Goal: Information Seeking & Learning: Learn about a topic

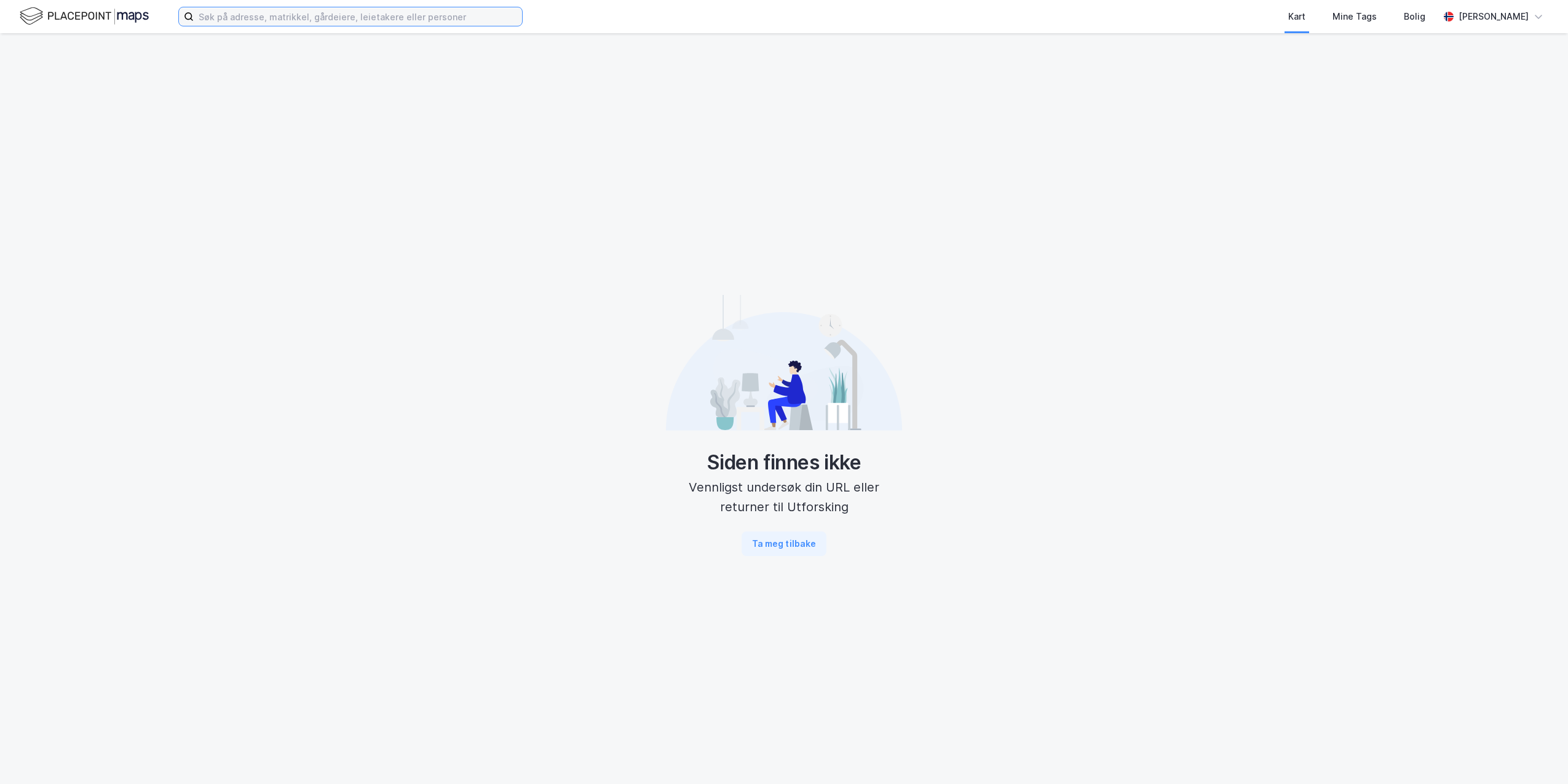
click at [389, 23] on input at bounding box center [358, 16] width 328 height 18
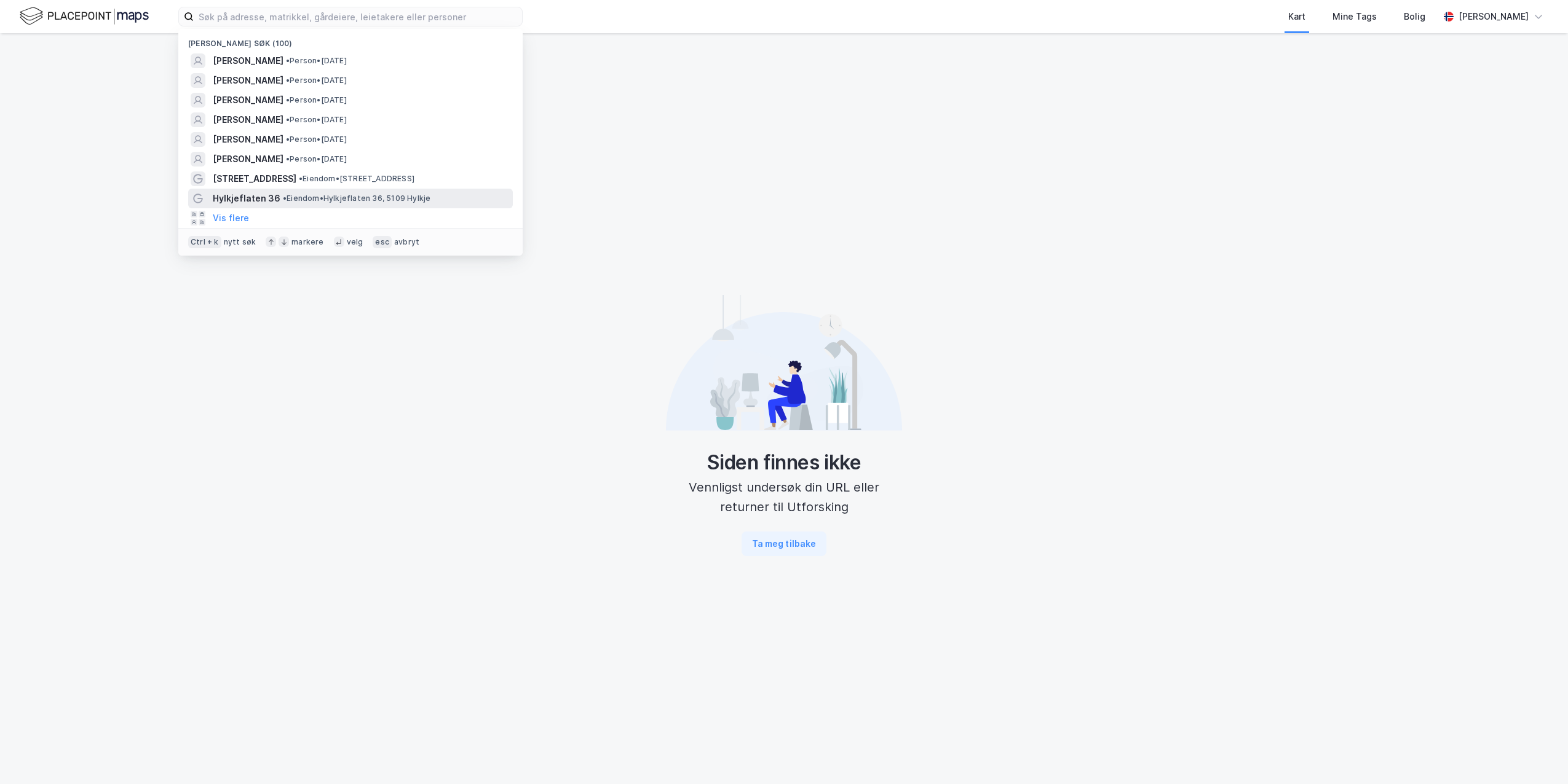
click at [255, 197] on span "Hylkjeflaten 36" at bounding box center [246, 198] width 68 height 15
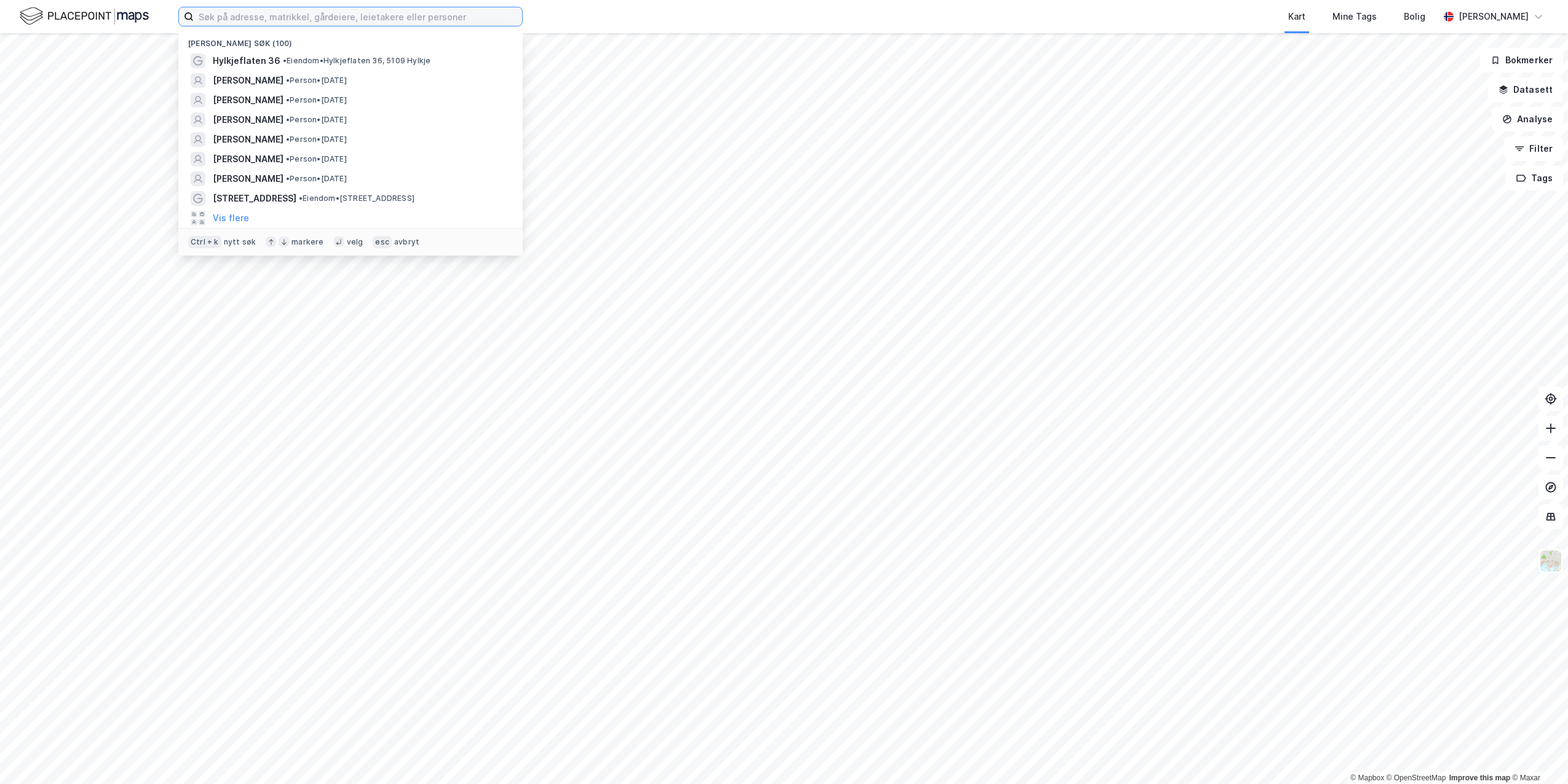
click at [222, 13] on input at bounding box center [358, 16] width 328 height 18
click at [254, 202] on span "[STREET_ADDRESS]" at bounding box center [254, 198] width 84 height 15
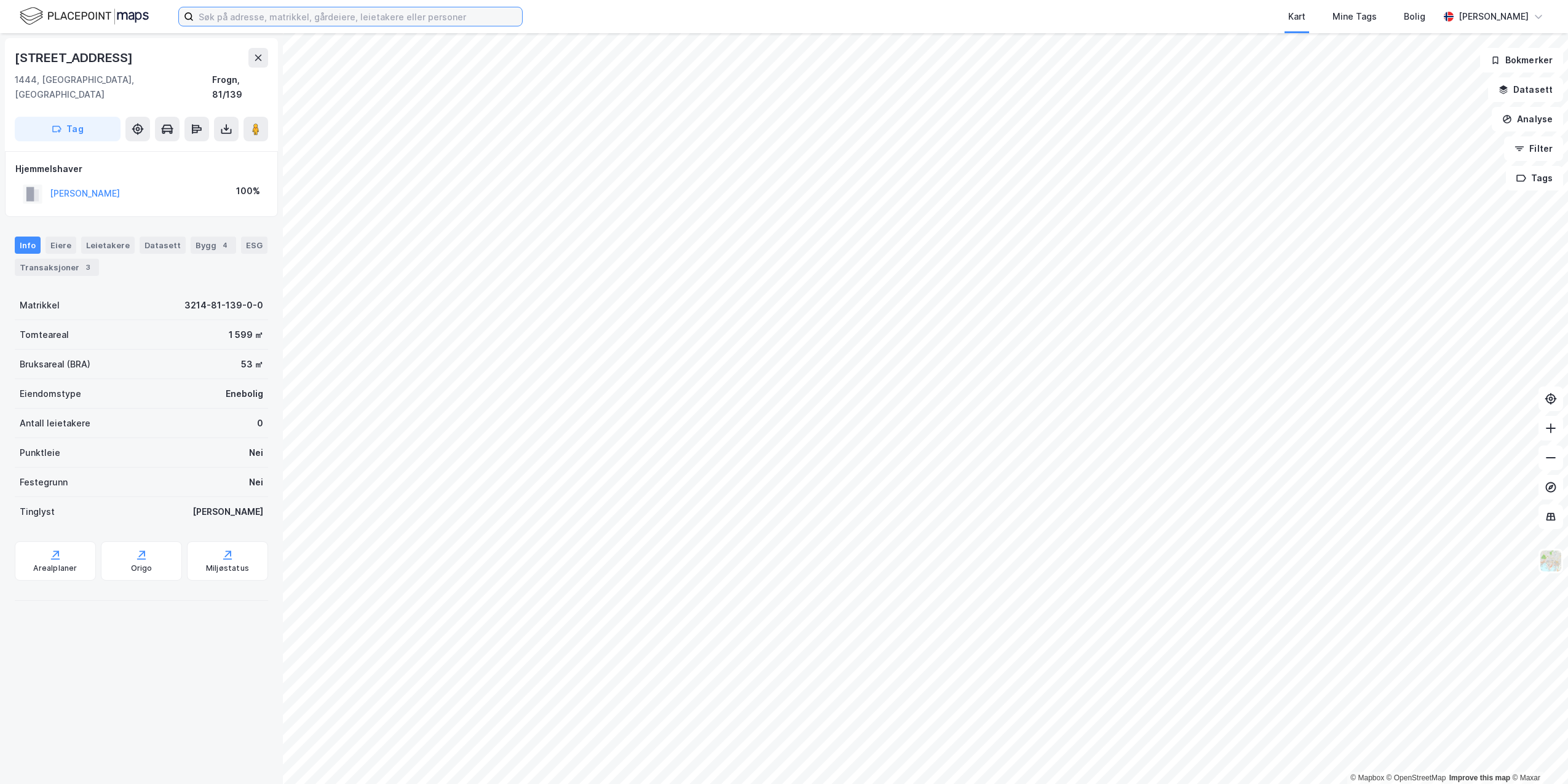
click at [254, 21] on input at bounding box center [358, 16] width 328 height 18
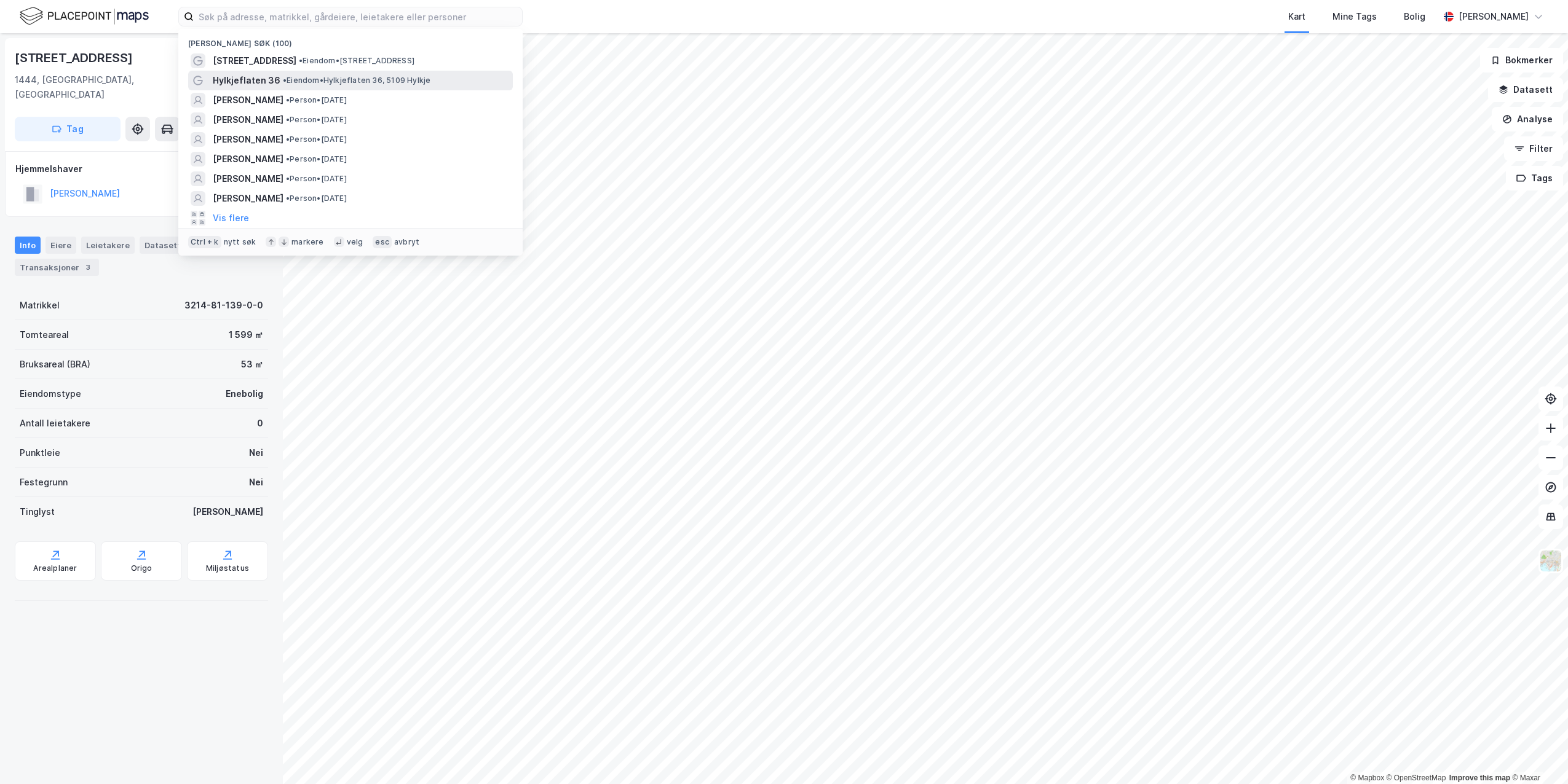
click at [247, 73] on span "Hylkjeflaten 36" at bounding box center [246, 80] width 68 height 15
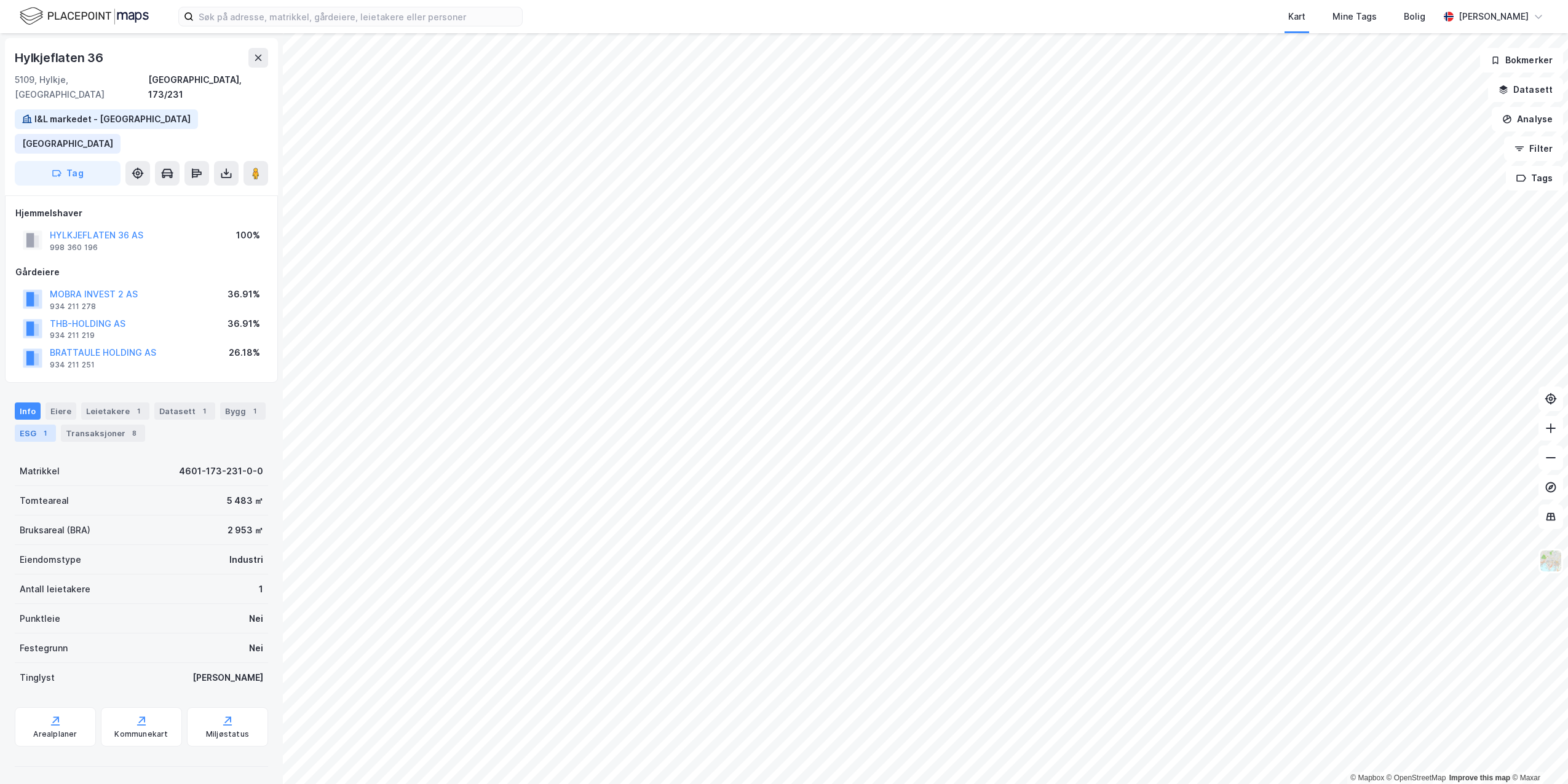
click at [46, 427] on div "1" at bounding box center [45, 433] width 12 height 12
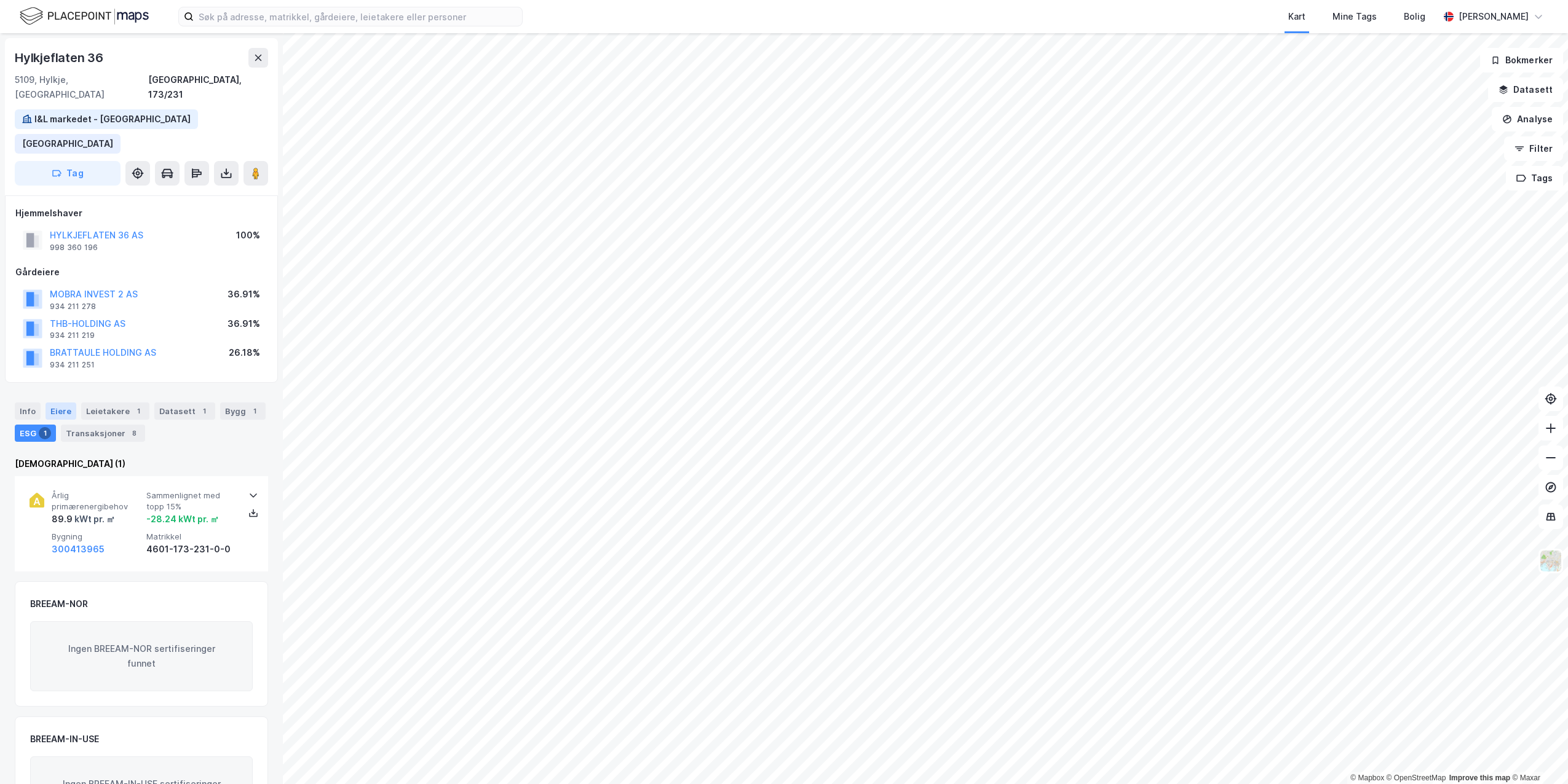
click at [52, 403] on div "Eiere" at bounding box center [61, 412] width 31 height 18
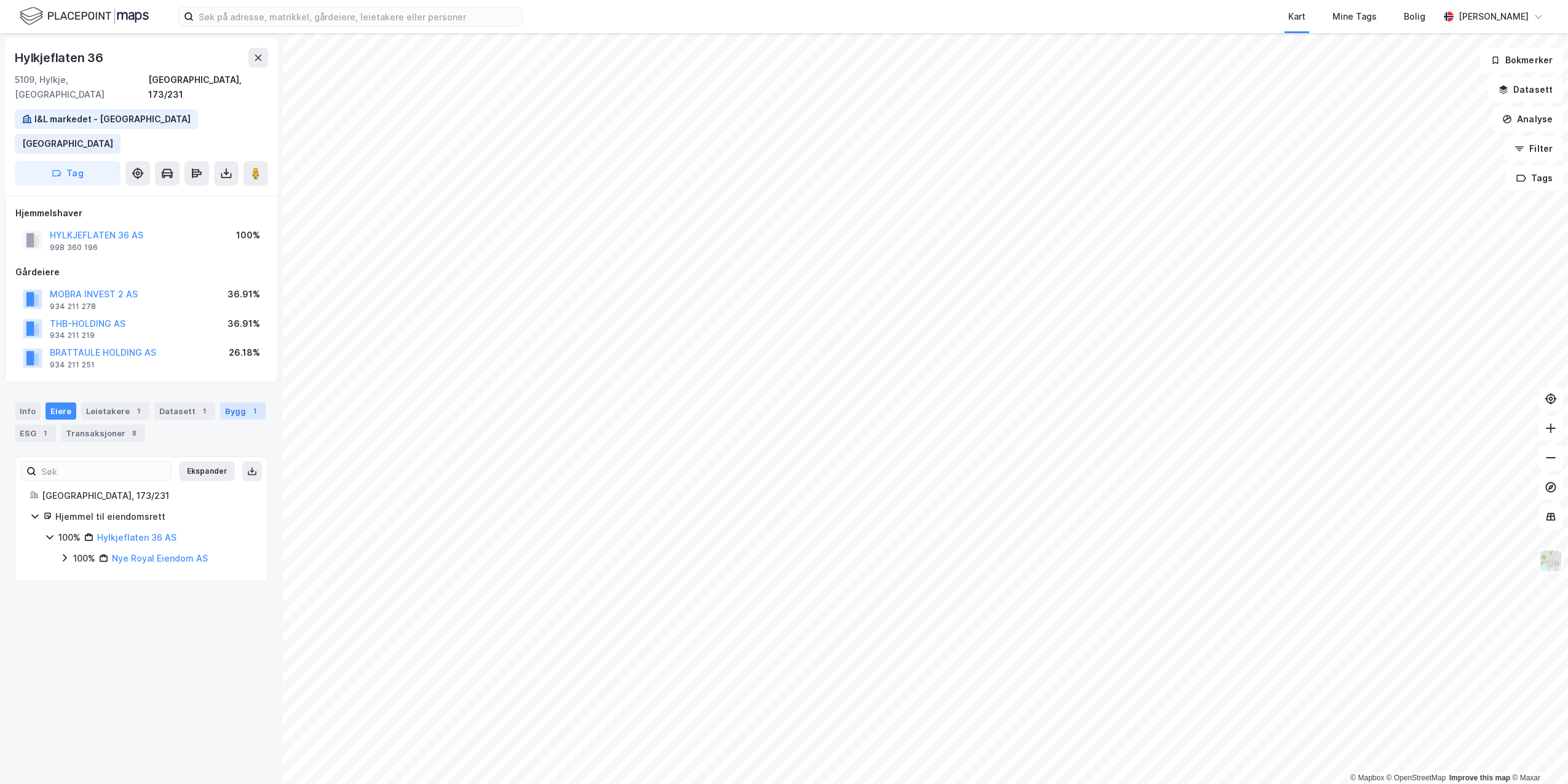
click at [233, 403] on div "Bygg 1" at bounding box center [242, 412] width 45 height 18
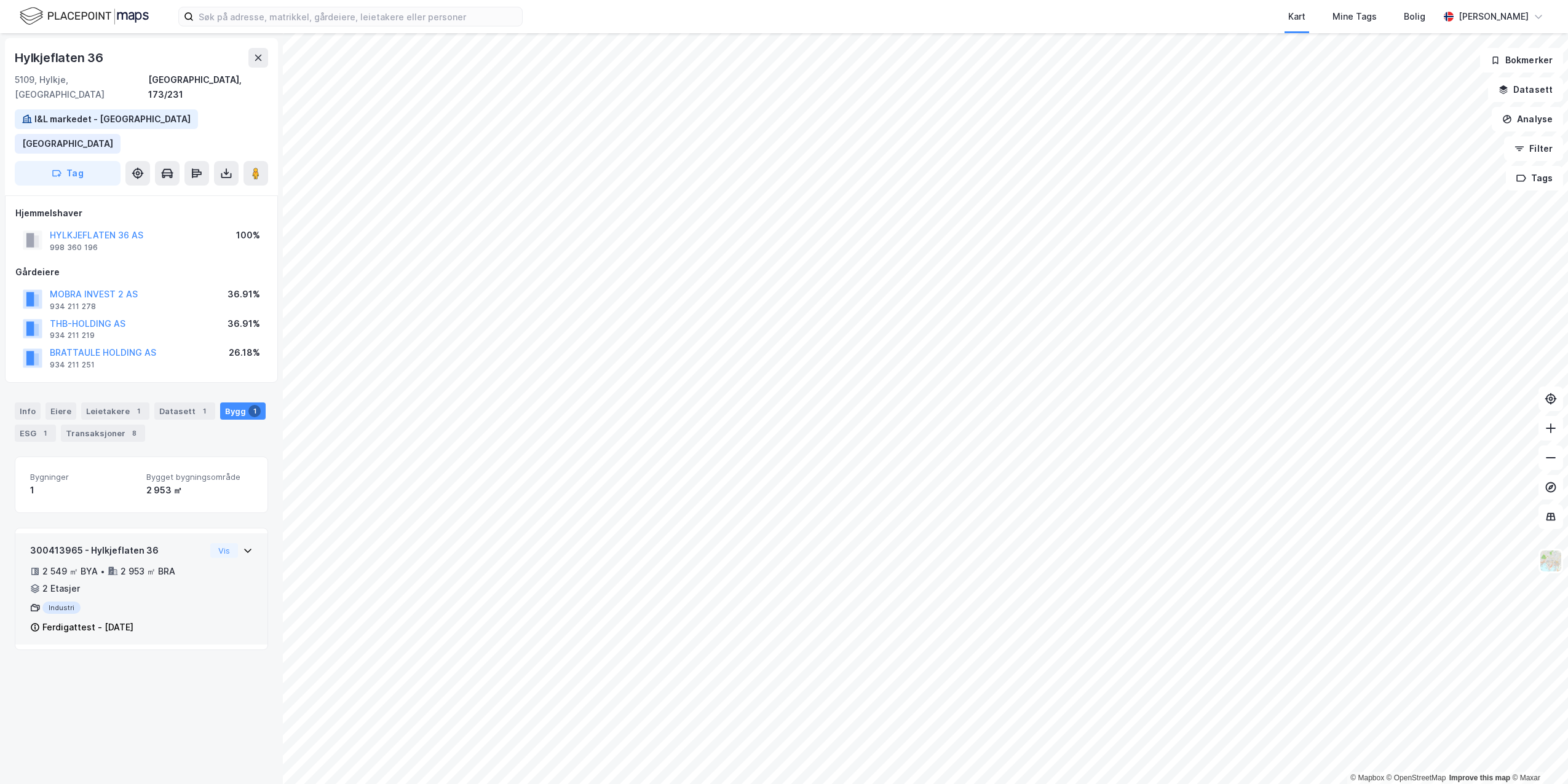
click at [243, 546] on icon at bounding box center [248, 551] width 10 height 10
click at [198, 405] on div "1" at bounding box center [204, 411] width 12 height 12
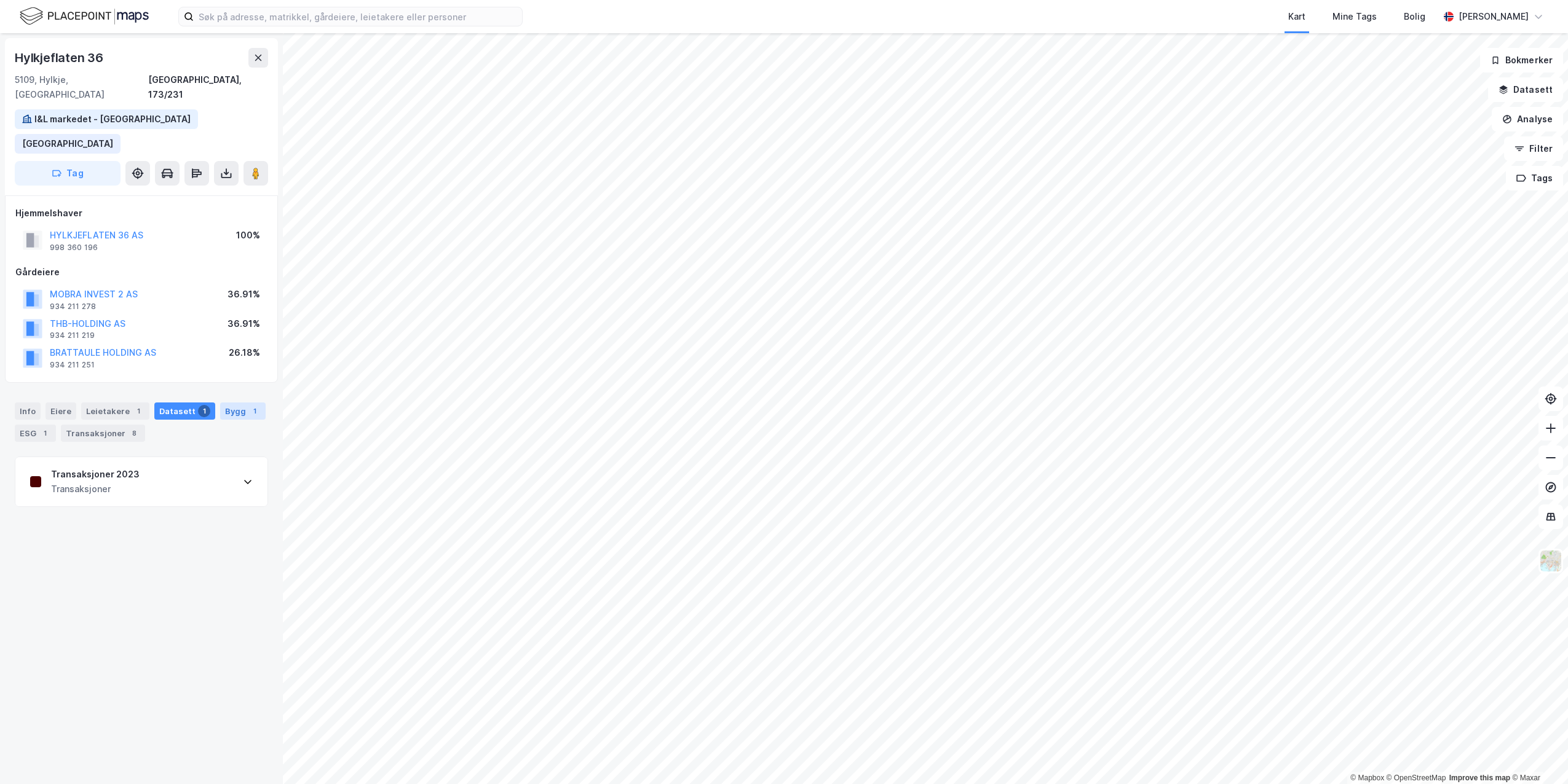
click at [220, 403] on div "Bygg 1" at bounding box center [242, 412] width 45 height 18
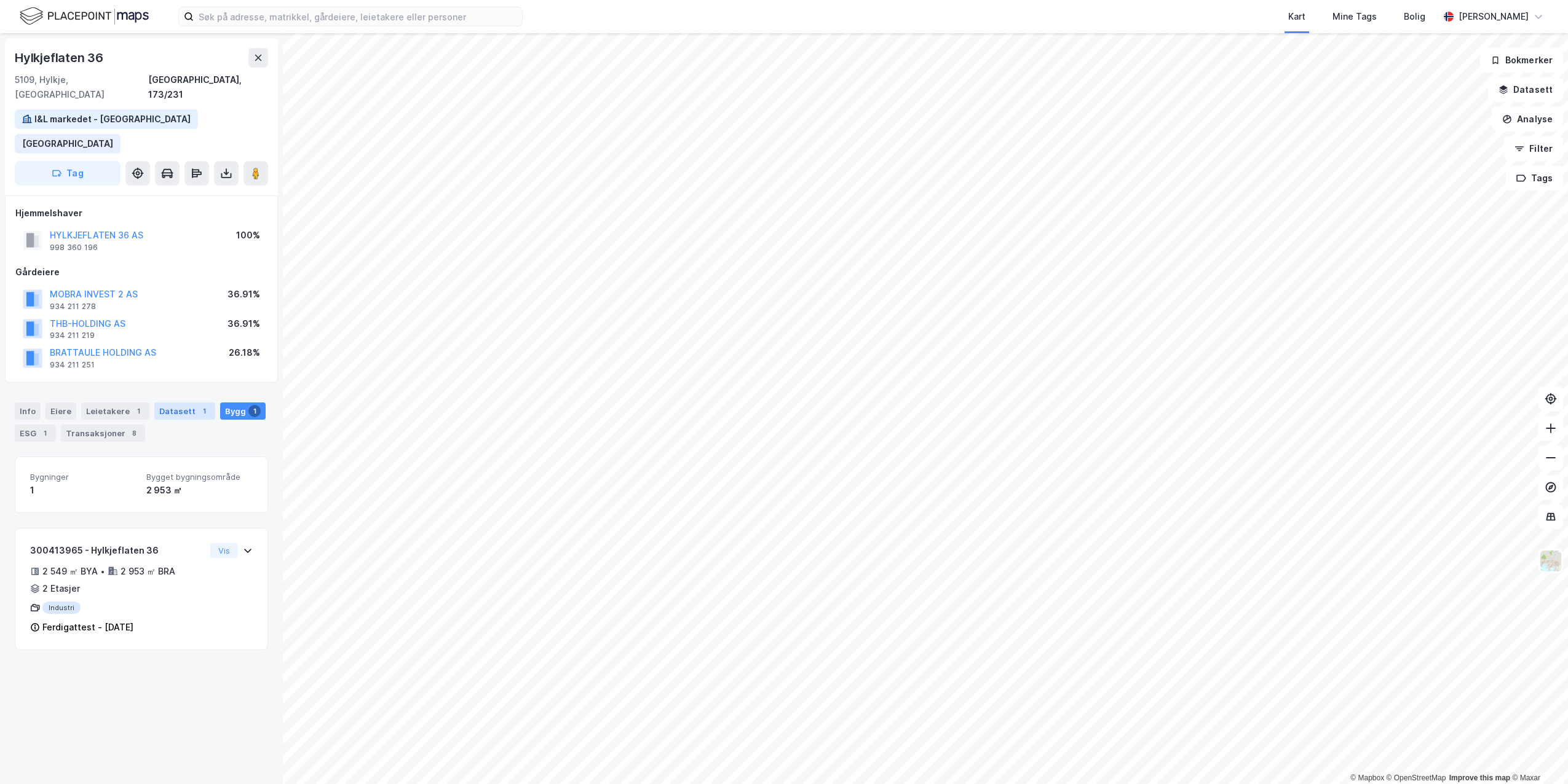
click at [182, 403] on div "Datasett 1" at bounding box center [185, 412] width 61 height 18
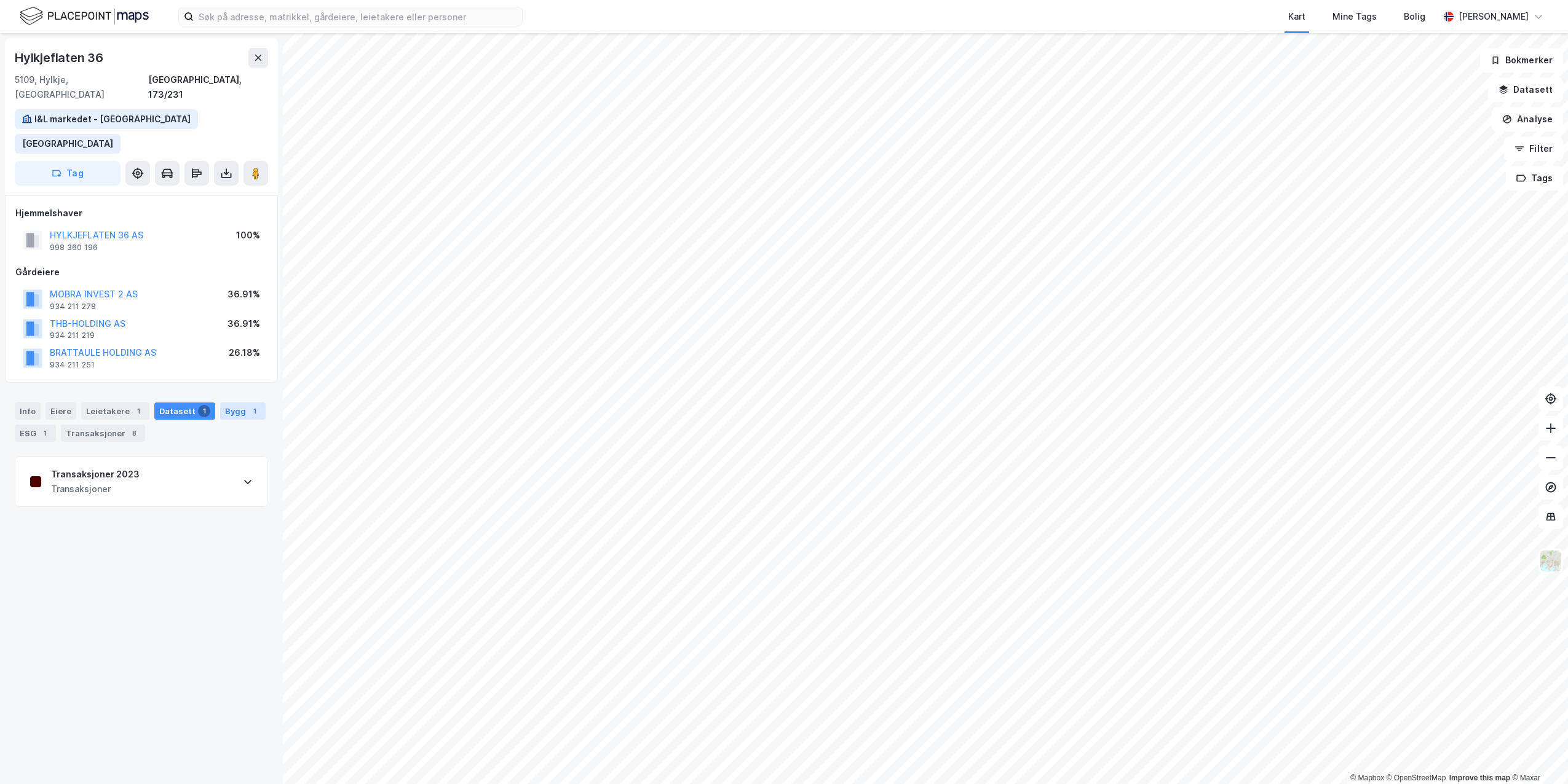
click at [227, 403] on div "Bygg 1" at bounding box center [242, 412] width 45 height 18
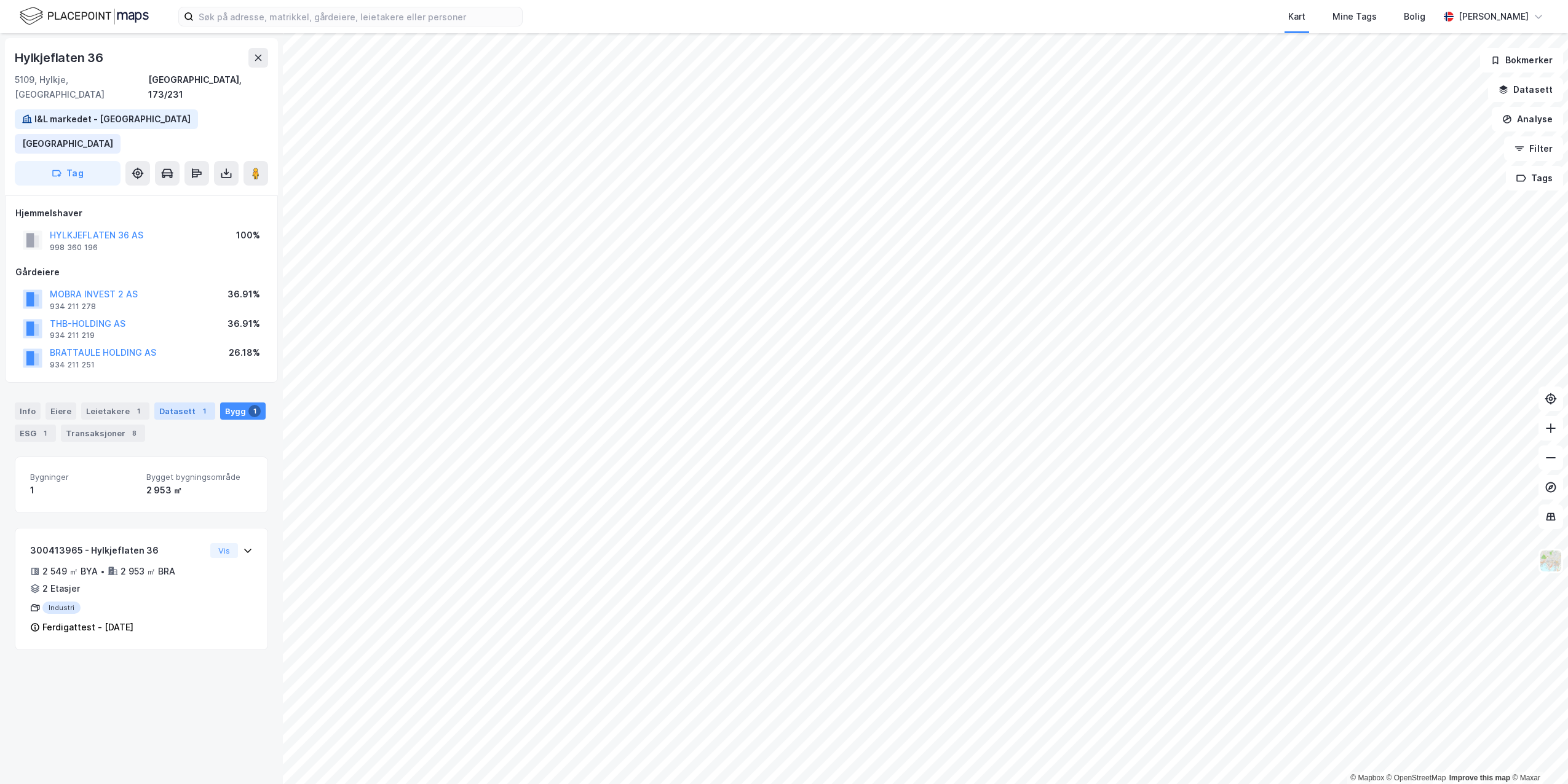
click at [166, 403] on div "Datasett 1" at bounding box center [185, 412] width 61 height 18
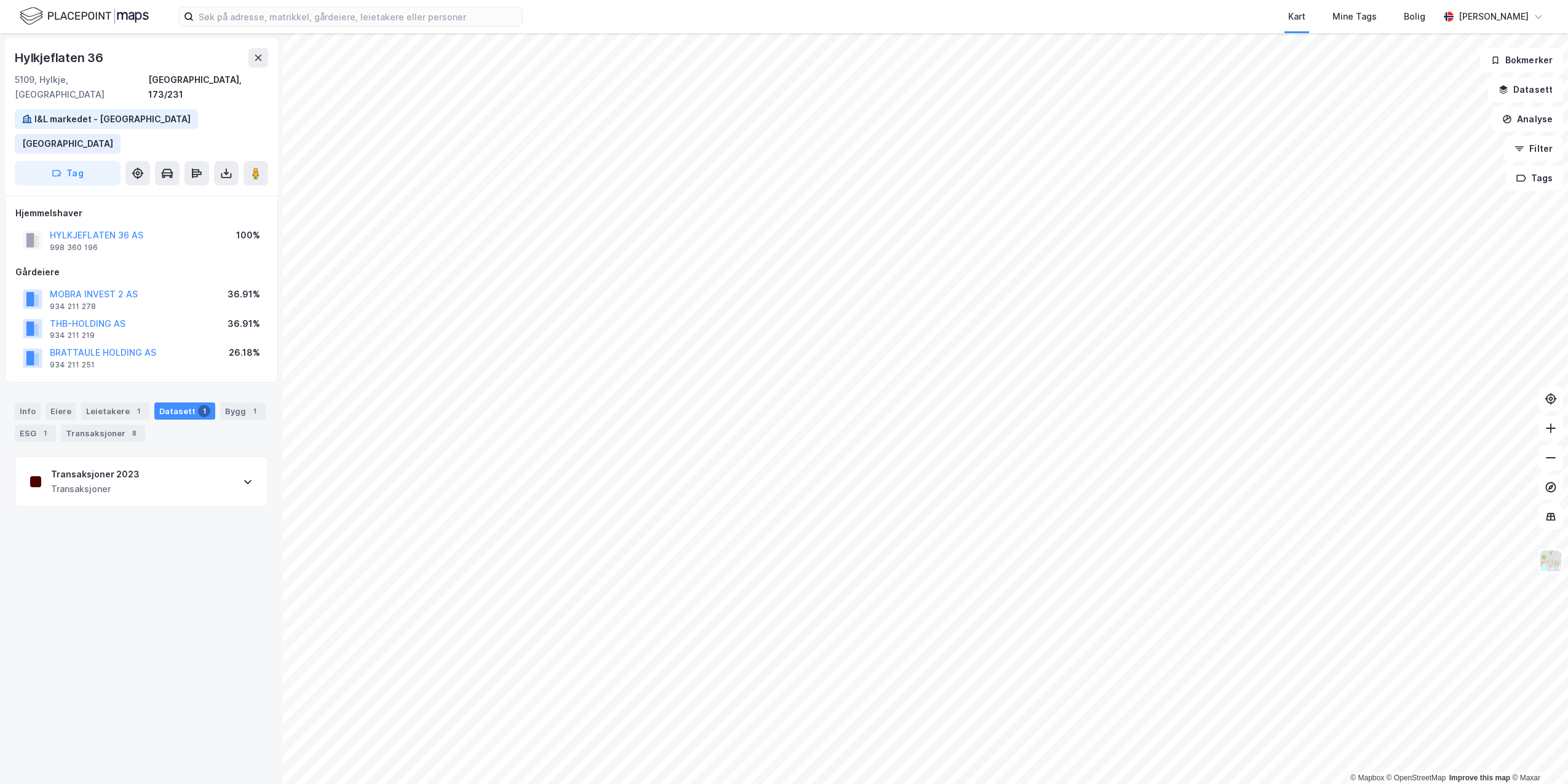
click at [210, 403] on div "Info [PERSON_NAME] 1 Datasett 1 Bygg 1 ESG 1 Transaksjoner 8" at bounding box center [142, 422] width 253 height 39
click at [220, 403] on div "Bygg 1" at bounding box center [242, 412] width 45 height 18
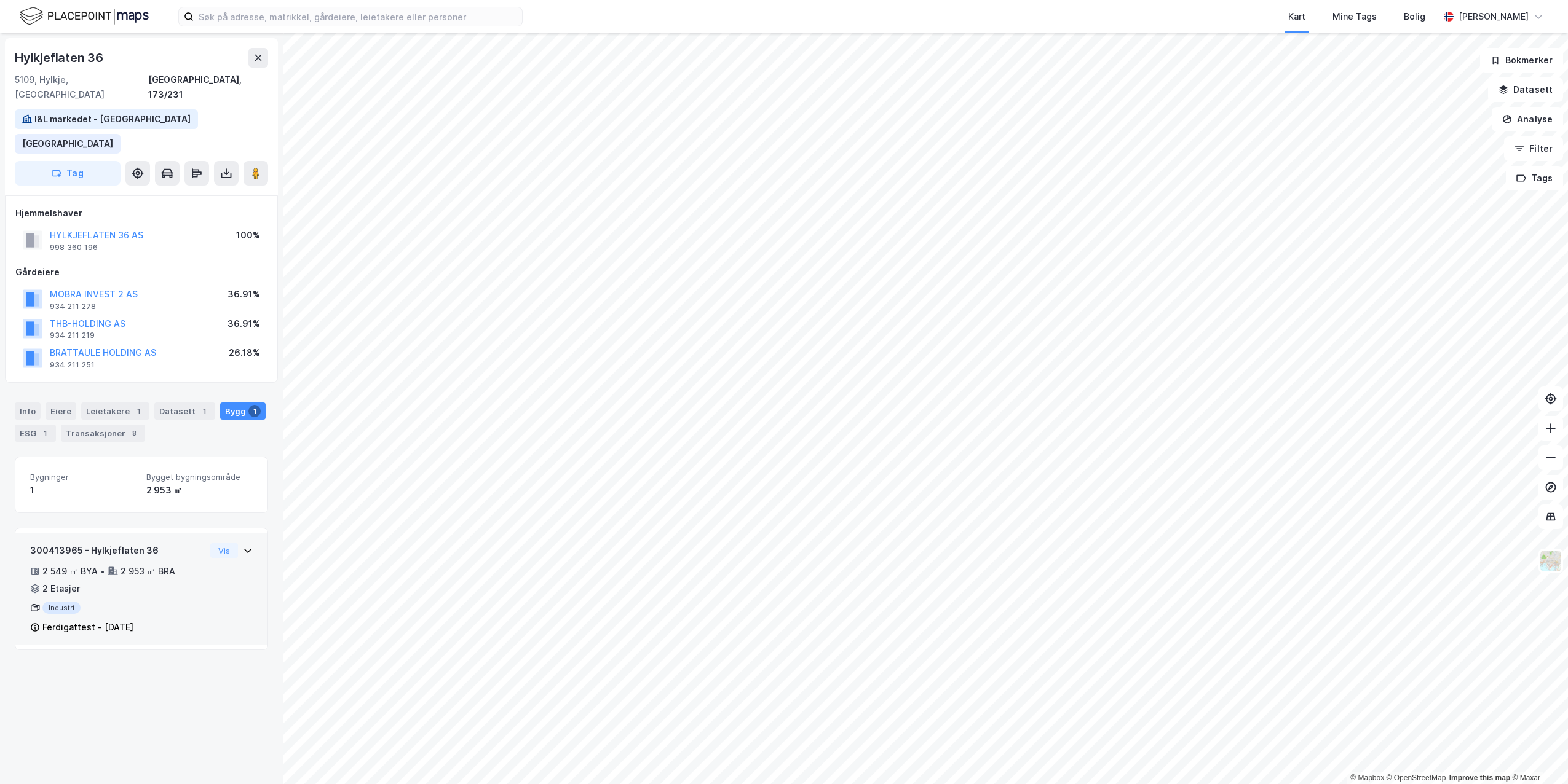
click at [243, 546] on icon at bounding box center [248, 551] width 10 height 10
